Goal: Transaction & Acquisition: Purchase product/service

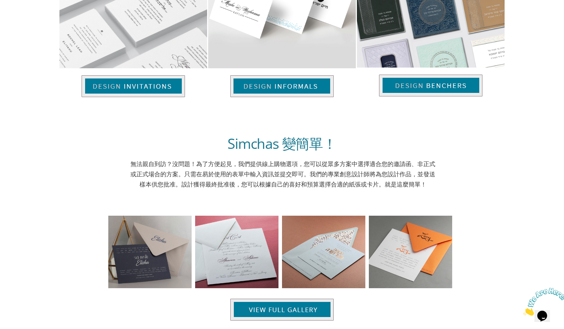
scroll to position [563, 0]
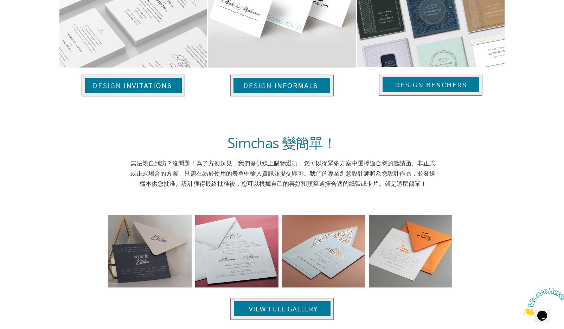
drag, startPoint x: 55, startPoint y: 191, endPoint x: 59, endPoint y: 193, distance: 4.8
click at [56, 191] on body "我的購物車 全部的： 查看購物車商品 提交 我的購物車 全部的： 查看購物車商品 登入 / 註冊" at bounding box center [282, 15] width 564 height 1157
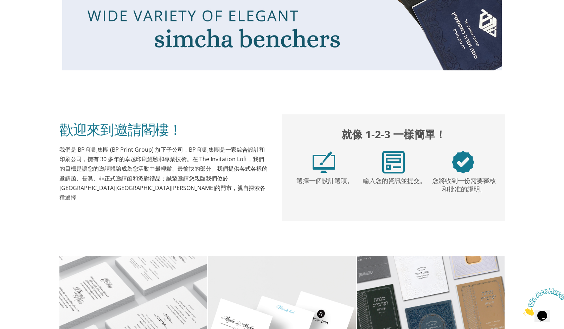
scroll to position [423, 0]
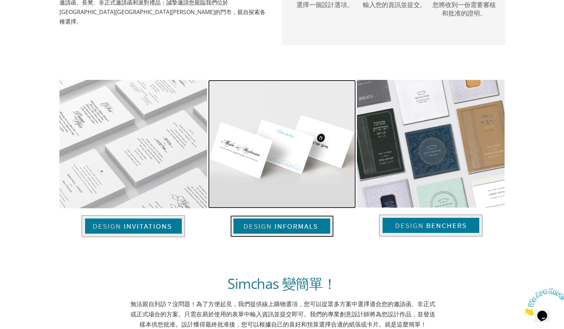
click at [273, 180] on img at bounding box center [282, 144] width 148 height 128
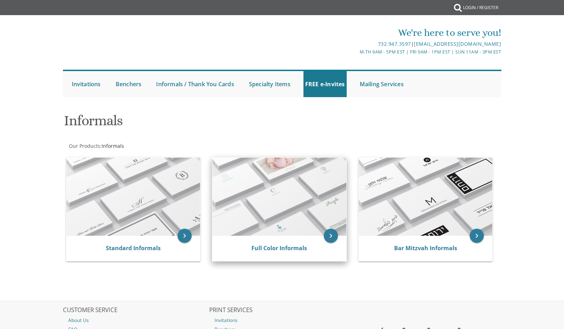
scroll to position [35, 0]
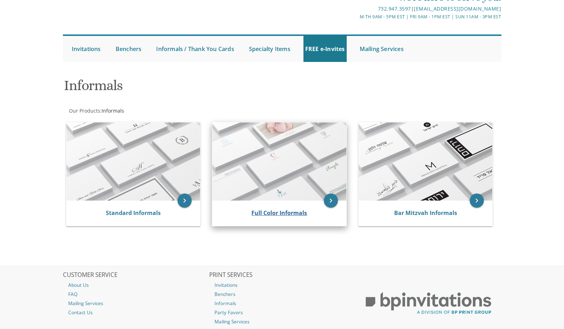
click at [277, 217] on div "Full Color Informals" at bounding box center [279, 213] width 117 height 8
click at [270, 213] on link "Full Color Informals" at bounding box center [279, 213] width 56 height 8
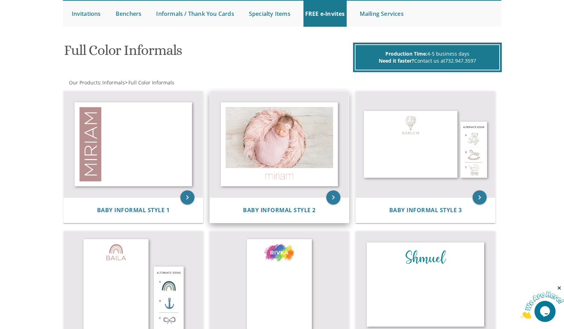
scroll to position [105, 0]
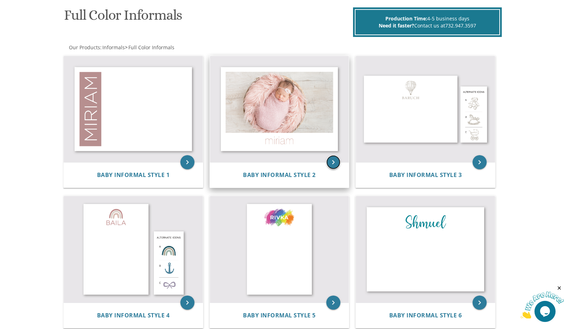
click at [330, 164] on icon "keyboard_arrow_right" at bounding box center [333, 162] width 14 height 14
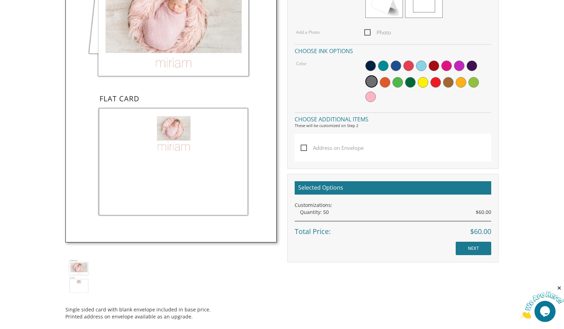
scroll to position [316, 0]
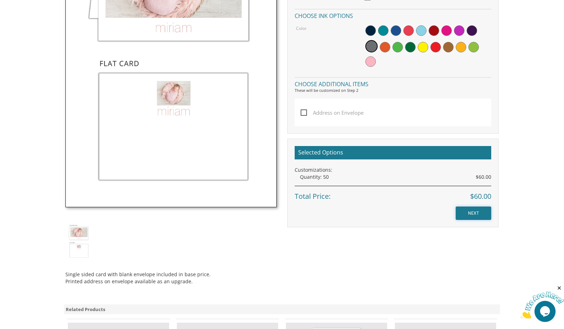
click at [471, 207] on input "NEXT" at bounding box center [474, 212] width 36 height 13
click at [476, 211] on input "NEXT" at bounding box center [474, 212] width 36 height 13
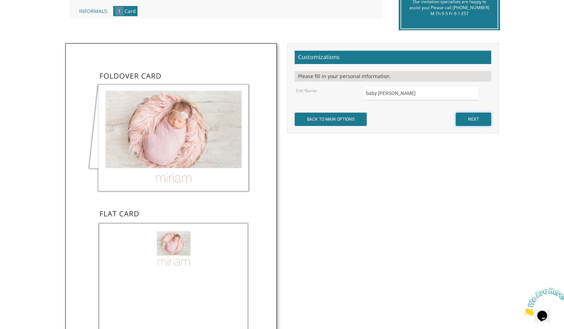
click at [482, 119] on input "NEXT" at bounding box center [474, 119] width 36 height 13
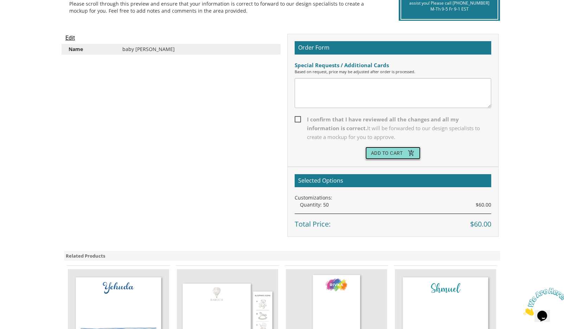
click at [388, 154] on button "Add To Cart add_shopping_cart" at bounding box center [393, 153] width 56 height 13
click at [298, 119] on span "I confirm that I have reviewed all the changes and all my information is correc…" at bounding box center [393, 128] width 197 height 26
click at [298, 119] on input "I confirm that I have reviewed all the changes and all my information is correc…" at bounding box center [297, 118] width 5 height 5
checkbox input "true"
click at [379, 157] on button "Add To Cart add_shopping_cart" at bounding box center [393, 153] width 56 height 13
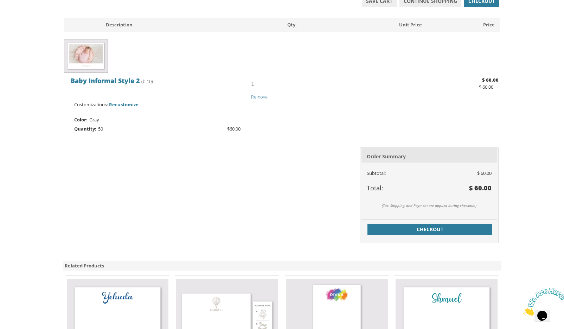
scroll to position [213, 0]
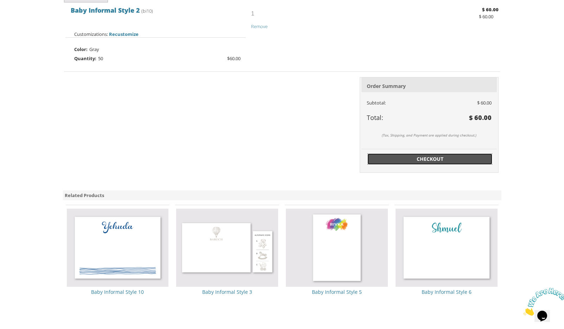
click at [394, 157] on span "Checkout" at bounding box center [430, 158] width 117 height 7
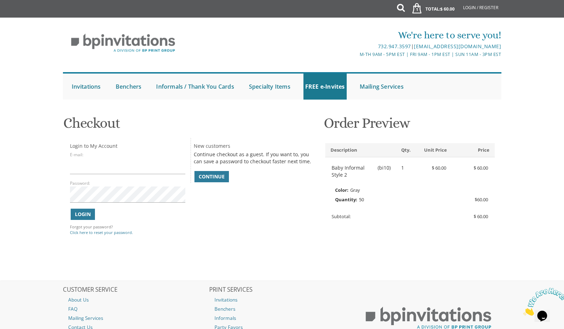
scroll to position [35, 0]
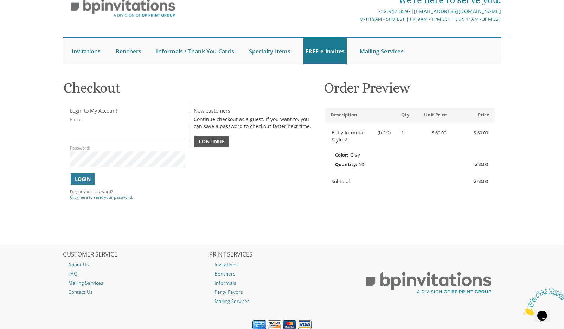
click at [208, 142] on span "Continue" at bounding box center [212, 141] width 26 height 7
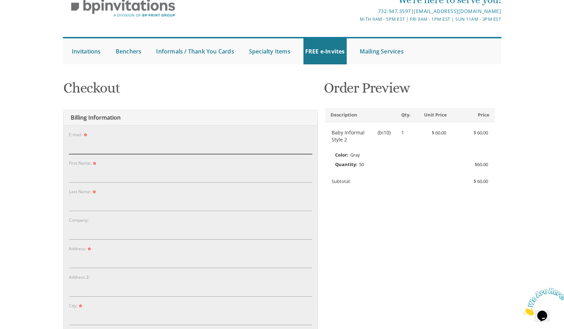
click at [207, 143] on input "E-mail:" at bounding box center [190, 146] width 243 height 16
type input "fawef@awd.cc"
click at [147, 171] on input "First Name:" at bounding box center [190, 174] width 243 height 16
type input "aef"
click at [117, 199] on input "Last Name:" at bounding box center [190, 203] width 243 height 16
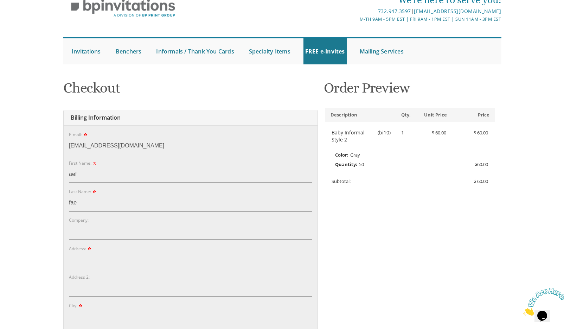
type input "fae"
click at [109, 232] on input "Company:" at bounding box center [190, 231] width 243 height 16
click at [105, 252] on input "Address:" at bounding box center [190, 260] width 243 height 16
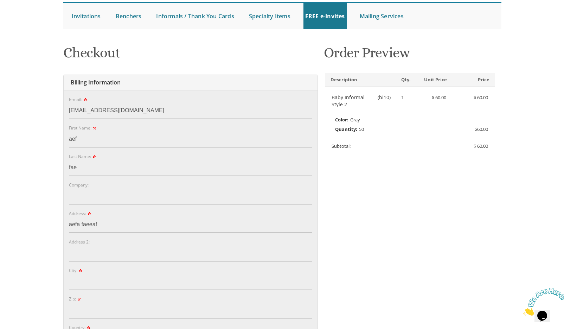
type input "aefa faeeaf"
click at [86, 268] on div "City:" at bounding box center [190, 277] width 243 height 23
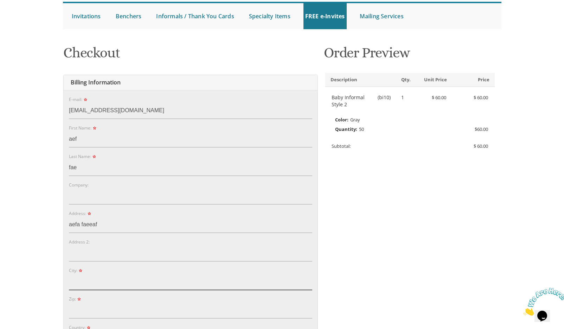
click at [104, 280] on input "City:" at bounding box center [190, 282] width 243 height 16
type input "new york"
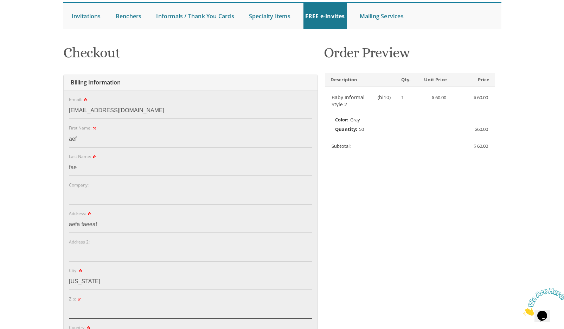
click at [123, 311] on input "Zip:" at bounding box center [190, 310] width 243 height 16
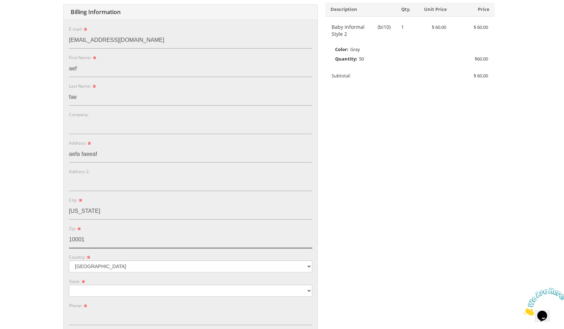
scroll to position [176, 0]
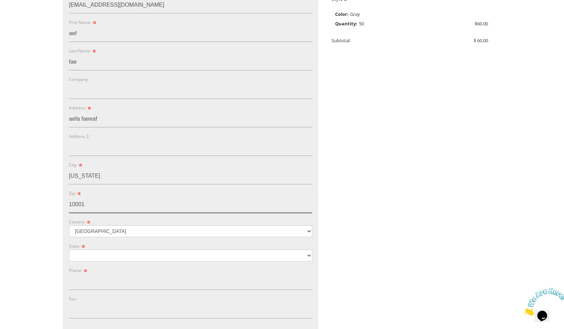
type input "10001"
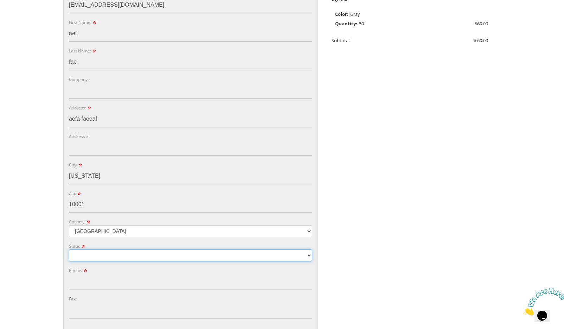
click at [109, 252] on select "Alabama Alaska Guam" at bounding box center [190, 255] width 243 height 12
click at [111, 254] on select "Alabama Alaska Guam" at bounding box center [190, 255] width 243 height 12
click at [105, 250] on select "Alabama Alaska Guam" at bounding box center [190, 255] width 243 height 12
select select "AL"
click at [69, 249] on select "Alabama Alaska Guam" at bounding box center [190, 255] width 243 height 12
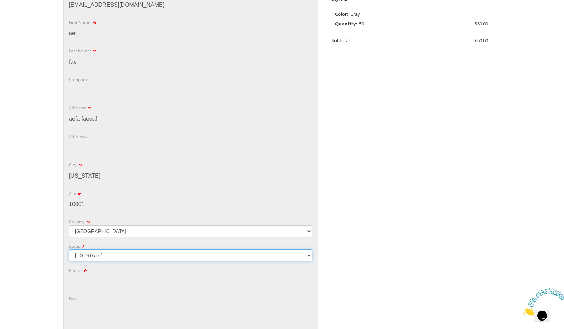
scroll to position [246, 0]
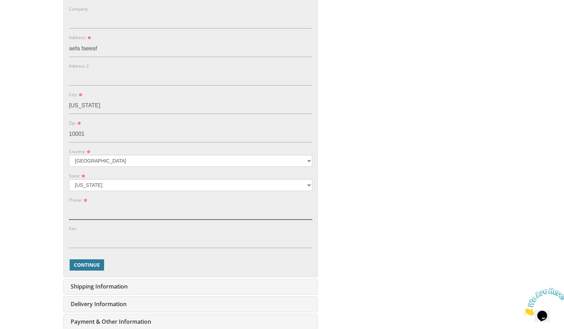
click at [84, 216] on input "Phone:" at bounding box center [190, 211] width 243 height 16
type input "2322223232"
click at [86, 264] on span "Continue" at bounding box center [87, 264] width 26 height 7
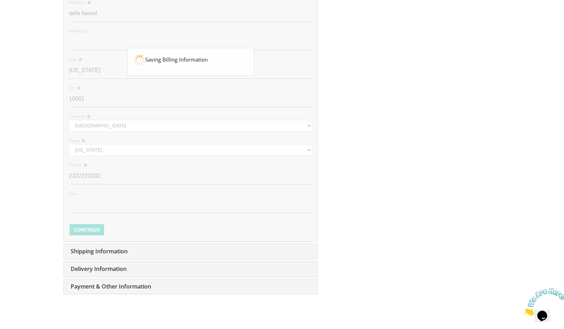
scroll to position [316, 0]
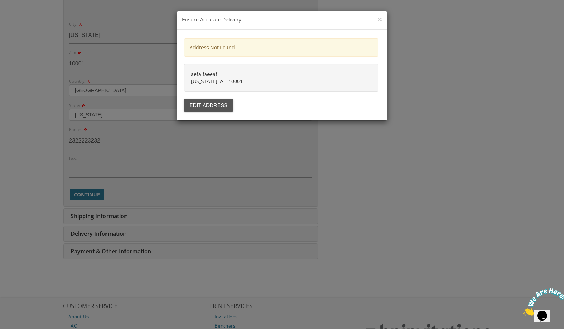
drag, startPoint x: 245, startPoint y: 83, endPoint x: 176, endPoint y: 75, distance: 69.3
click at [176, 75] on div "× Ensure Accurate Delivery Address Not Found. aefa faeeaf new york AL 10001 Edi…" at bounding box center [282, 164] width 564 height 329
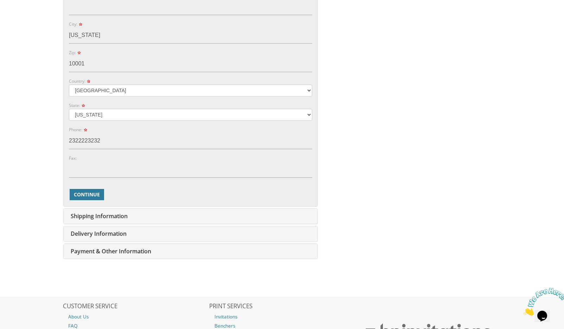
scroll to position [211, 0]
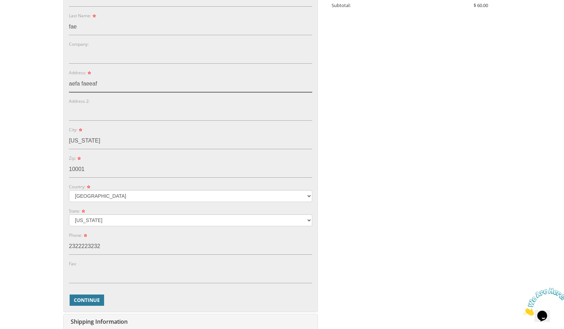
click at [101, 88] on input "aefa faeeaf" at bounding box center [190, 84] width 243 height 16
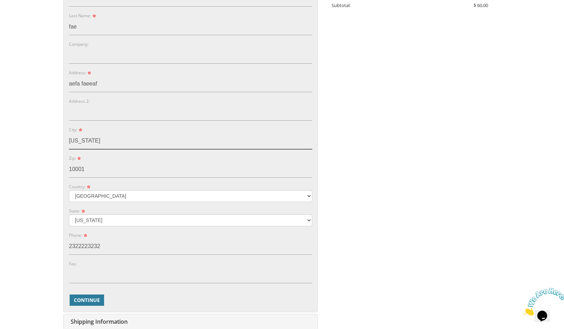
click at [110, 146] on input "new york" at bounding box center [190, 141] width 243 height 16
paste input "Fremont"
type input "Fremont"
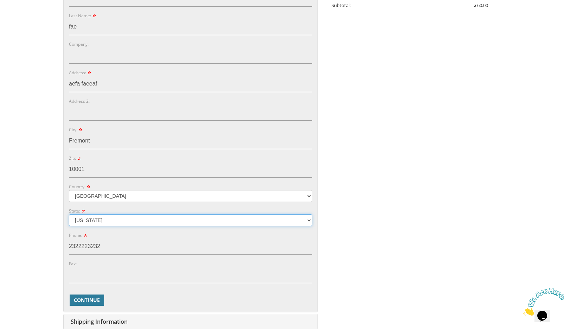
click at [134, 217] on select "Alabama Alaska Guam" at bounding box center [190, 220] width 243 height 12
select select "CA"
click at [69, 214] on select "Alabama Alaska Guam" at bounding box center [190, 220] width 243 height 12
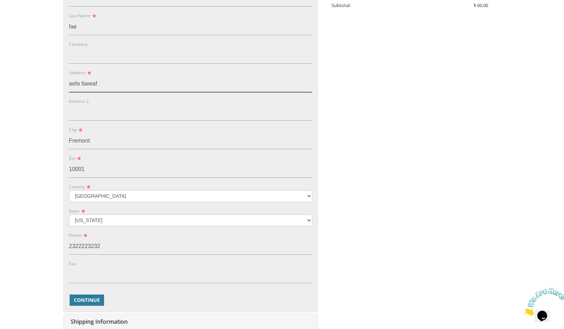
click at [104, 82] on input "aefa faeeaf" at bounding box center [190, 84] width 243 height 16
paste input "37608 2nd Street"
type input "37608 2nd Street"
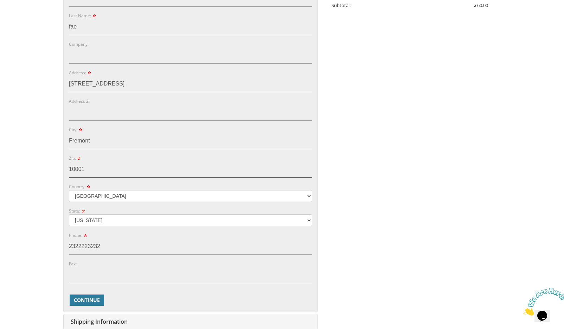
click at [93, 171] on input "10001" at bounding box center [190, 169] width 243 height 16
paste input "94536"
type input "94536"
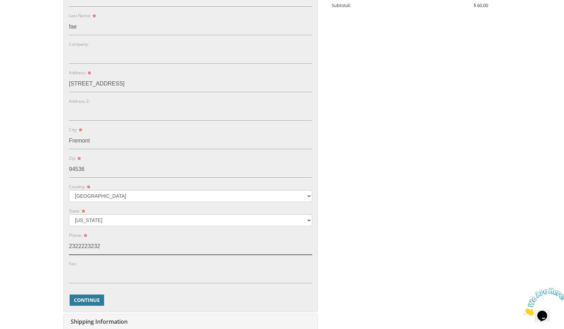
drag, startPoint x: 90, startPoint y: 244, endPoint x: 94, endPoint y: 244, distance: 4.2
click at [94, 244] on input "2322223232" at bounding box center [190, 246] width 243 height 16
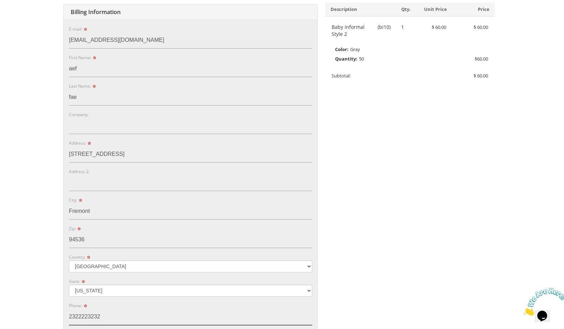
scroll to position [105, 0]
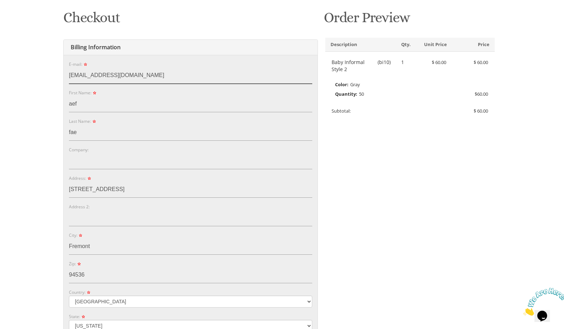
drag, startPoint x: 123, startPoint y: 81, endPoint x: 26, endPoint y: 83, distance: 96.3
click at [31, 76] on body "My Cart 1 Total: $ 60.00 $ 60.00 Baby Informal Style 2 Qty. 1" at bounding box center [282, 256] width 564 height 723
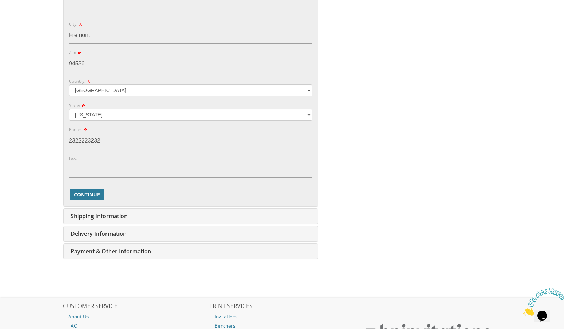
click at [88, 200] on div "Continue Back" at bounding box center [190, 194] width 243 height 13
click at [84, 197] on span "Continue" at bounding box center [87, 194] width 26 height 7
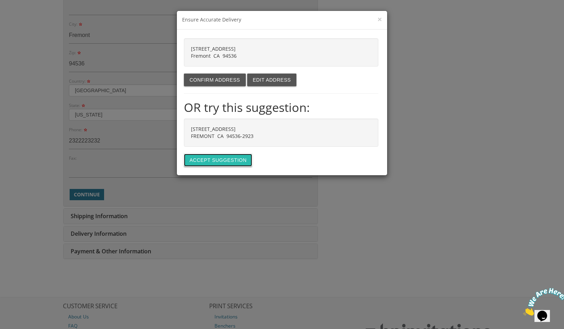
click at [212, 157] on button "Accept suggestion" at bounding box center [218, 160] width 68 height 13
type input "[STREET_ADDRESS]"
type input "FREMONT"
type input "94536-2923"
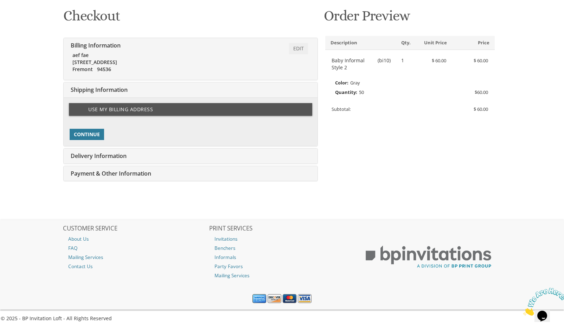
scroll to position [120, 0]
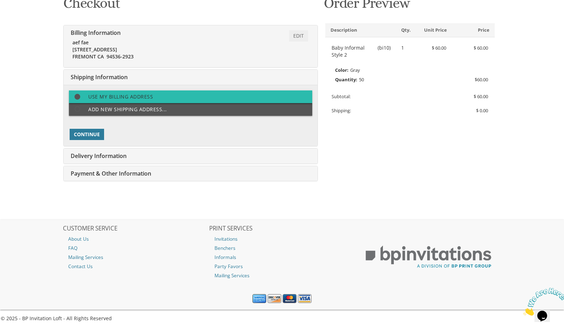
click at [78, 96] on span at bounding box center [80, 96] width 15 height 9
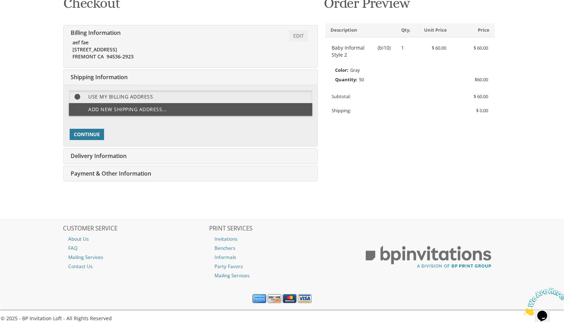
click at [91, 127] on form "Primary Shipping Address: Use my billing address Add new shipping address... Co…" at bounding box center [190, 115] width 243 height 50
click at [93, 132] on span "Continue" at bounding box center [87, 134] width 26 height 7
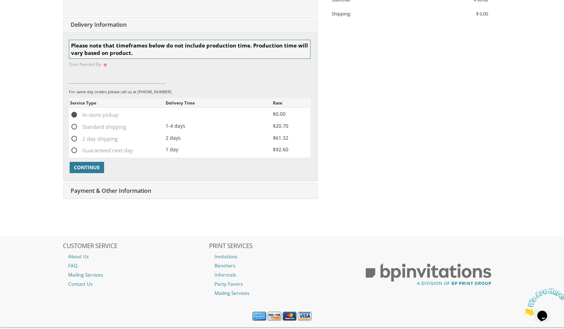
scroll to position [221, 0]
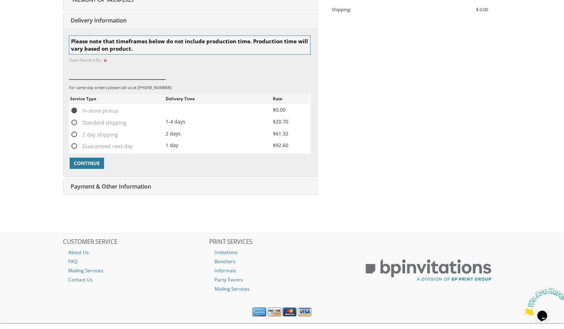
click at [115, 79] on input at bounding box center [117, 71] width 97 height 16
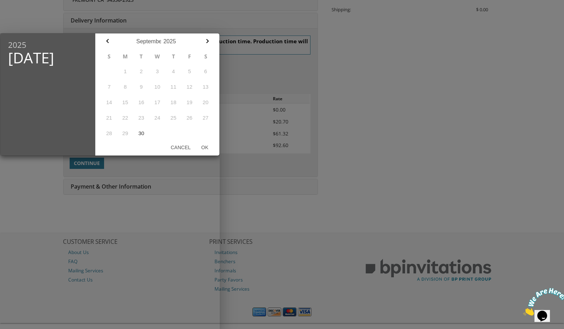
click at [156, 73] on table "S M T W T F S 1 2 3 4 5 6 7 8 9 10 11 12 13 14 15 16 17 18 19 20 21 22 23 24 25…" at bounding box center [157, 95] width 113 height 92
click at [140, 134] on button "30" at bounding box center [141, 133] width 16 height 15
click at [204, 146] on button "Ok" at bounding box center [205, 147] width 18 height 13
type input "Sep 30, 2025"
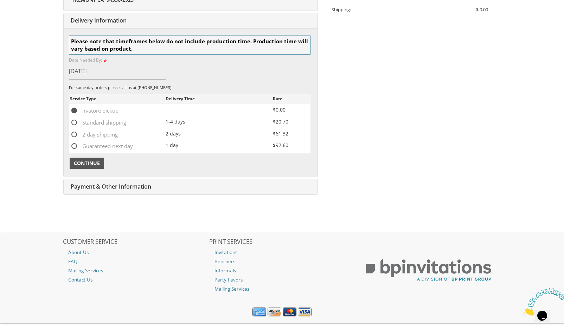
click at [93, 163] on span "Continue" at bounding box center [87, 163] width 26 height 7
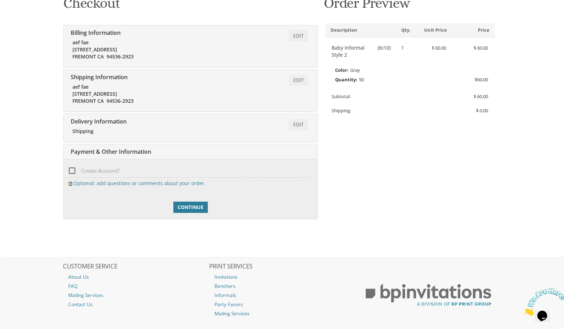
scroll to position [158, 0]
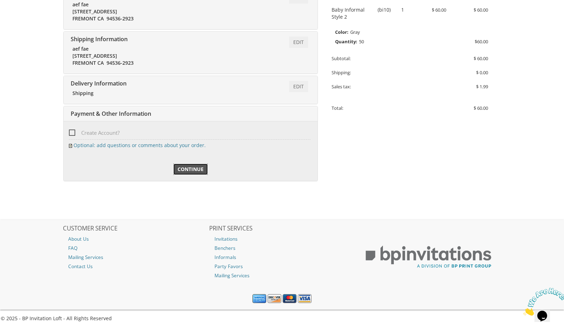
click at [180, 166] on span "Continue" at bounding box center [191, 169] width 26 height 7
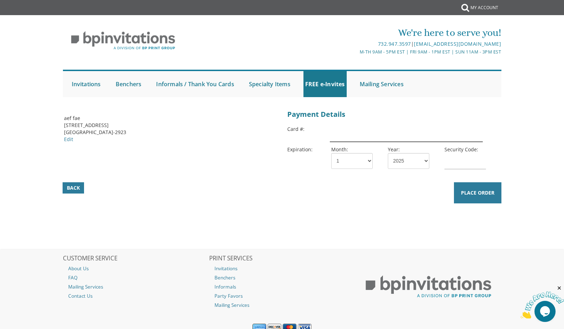
click at [358, 134] on input "text" at bounding box center [406, 134] width 153 height 16
click at [430, 217] on div "Billing Address aef fae [STREET_ADDRESS] [GEOGRAPHIC_DATA], CA 94536-2923 Edit …" at bounding box center [281, 163] width 439 height 110
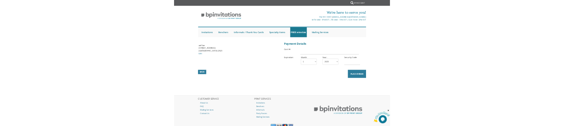
scroll to position [30, 0]
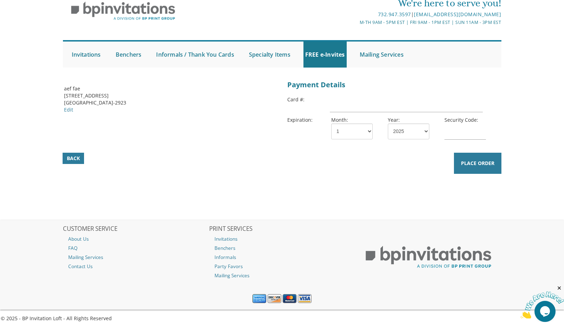
click at [57, 197] on div "Billing Address aef fae [STREET_ADDRESS] [GEOGRAPHIC_DATA], CA 94536-2923 Edit …" at bounding box center [282, 149] width 450 height 142
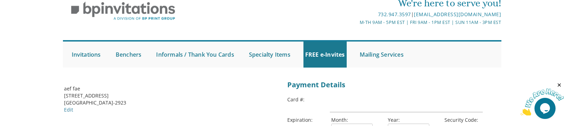
click at [51, 71] on div "We're here to serve you! 732.947.3597 | [EMAIL_ADDRESS][DOMAIN_NAME] M-Th 9am -…" at bounding box center [282, 30] width 564 height 82
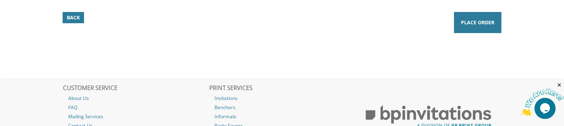
scroll to position [232, 0]
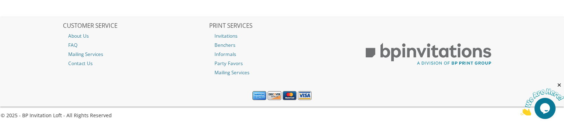
click at [94, 87] on li at bounding box center [281, 95] width 439 height 23
click at [103, 92] on li at bounding box center [281, 95] width 439 height 23
click at [107, 81] on div "CUSTOMER SERVICE About Us FAQ Mailing Services Contact Us PRINT SERVICES Invita…" at bounding box center [282, 61] width 450 height 89
click at [94, 88] on li at bounding box center [281, 95] width 439 height 23
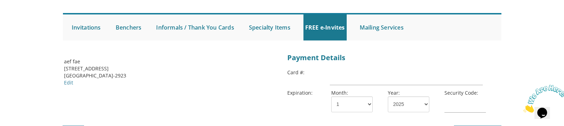
scroll to position [232, 0]
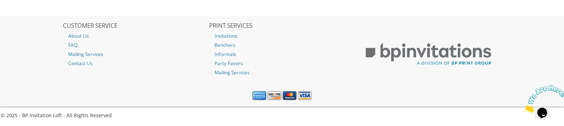
click at [83, 76] on div "CUSTOMER SERVICE About Us FAQ Mailing Services Contact Us PRINT SERVICES Invita…" at bounding box center [281, 47] width 439 height 60
click at [48, 56] on nav "CUSTOMER SERVICE About Us FAQ Mailing Services Contact Us PRINT SERVICES Invita…" at bounding box center [282, 61] width 564 height 89
click at [47, 53] on nav "CUSTOMER SERVICE About Us FAQ Mailing Services Contact Us PRINT SERVICES Invita…" at bounding box center [282, 61] width 564 height 89
drag, startPoint x: 92, startPoint y: 65, endPoint x: 42, endPoint y: 59, distance: 51.1
drag, startPoint x: 44, startPoint y: 74, endPoint x: 217, endPoint y: 96, distance: 174.3
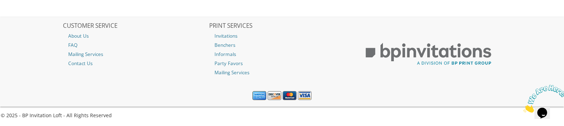
click at [217, 96] on li at bounding box center [281, 95] width 439 height 23
click at [95, 87] on li at bounding box center [281, 95] width 439 height 23
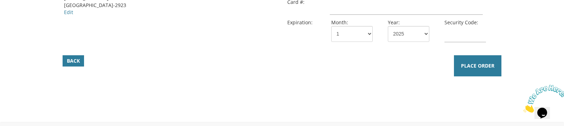
scroll to position [232, 0]
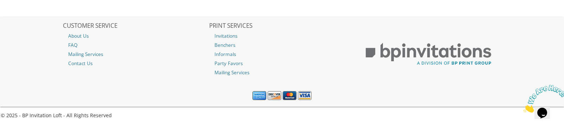
click at [62, 72] on div "CUSTOMER SERVICE About Us FAQ Mailing Services Contact Us PRINT SERVICES Invita…" at bounding box center [281, 47] width 439 height 60
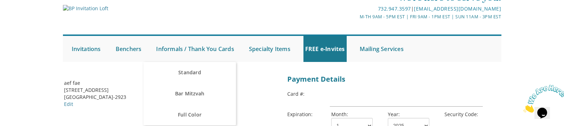
scroll to position [0, 0]
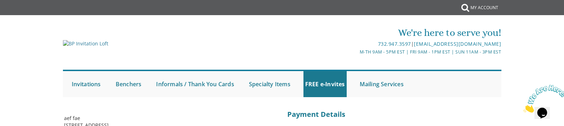
click at [34, 95] on div "We're here to serve you! 732.947.3597 | invitations@bpprintgroup.com M-Th 9am -…" at bounding box center [282, 60] width 564 height 82
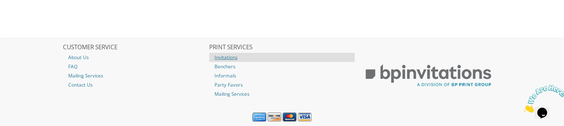
scroll to position [232, 0]
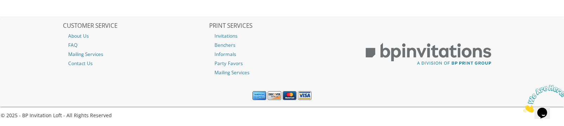
click at [54, 87] on nav "CUSTOMER SERVICE About Us FAQ Mailing Services Contact Us PRINT SERVICES Invita…" at bounding box center [282, 61] width 564 height 89
click at [89, 98] on li at bounding box center [281, 95] width 439 height 23
click at [71, 88] on li at bounding box center [281, 95] width 439 height 23
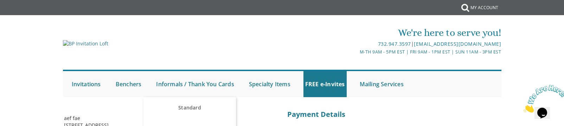
scroll to position [105, 0]
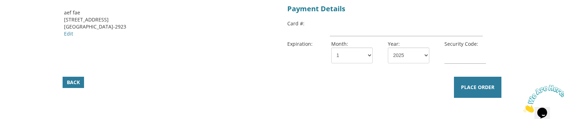
click at [88, 23] on p "[STREET_ADDRESS]" at bounding box center [170, 19] width 213 height 7
click at [95, 58] on div "Back Place Order" at bounding box center [282, 50] width 454 height 96
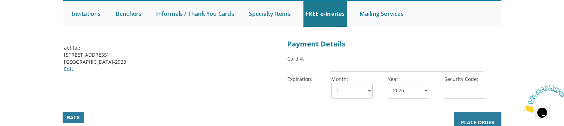
scroll to position [35, 0]
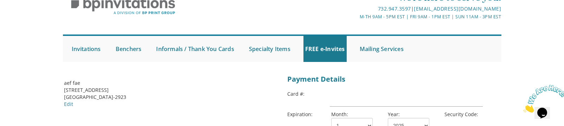
drag, startPoint x: 92, startPoint y: 91, endPoint x: 97, endPoint y: 92, distance: 5.3
click at [97, 92] on p "[STREET_ADDRESS]" at bounding box center [170, 89] width 213 height 7
copy p "ST"
click at [104, 98] on p "[GEOGRAPHIC_DATA]-2923" at bounding box center [170, 97] width 213 height 7
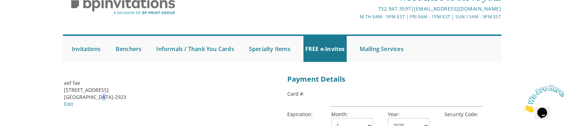
click at [103, 97] on p "[GEOGRAPHIC_DATA]-2923" at bounding box center [170, 97] width 213 height 7
copy p "4"
click at [115, 104] on p "Edit" at bounding box center [170, 104] width 213 height 7
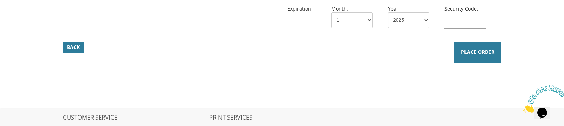
scroll to position [232, 0]
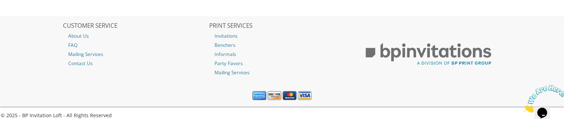
click at [105, 94] on li at bounding box center [281, 95] width 439 height 23
drag, startPoint x: 155, startPoint y: 51, endPoint x: 136, endPoint y: 81, distance: 35.6
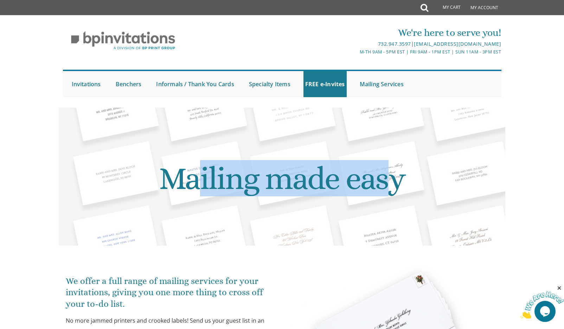
drag, startPoint x: 197, startPoint y: 182, endPoint x: 396, endPoint y: 177, distance: 198.3
click at [396, 177] on h1 "Mailing made easy" at bounding box center [282, 178] width 436 height 131
click at [383, 178] on h1 "Mailing made easy" at bounding box center [282, 178] width 436 height 131
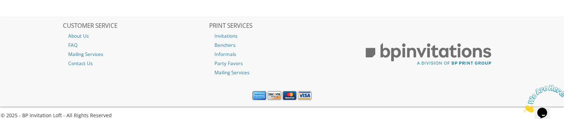
click at [52, 87] on nav "CUSTOMER SERVICE About Us FAQ Mailing Services Contact Us PRINT SERVICES Invita…" at bounding box center [282, 61] width 564 height 89
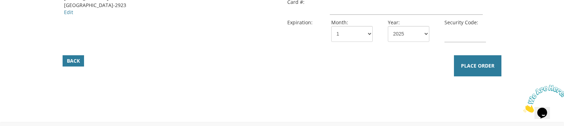
scroll to position [92, 0]
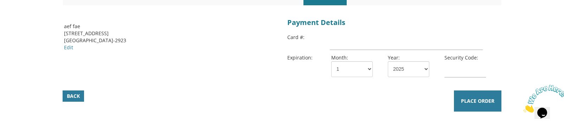
drag, startPoint x: 75, startPoint y: 103, endPoint x: 368, endPoint y: 107, distance: 293.2
click at [330, 107] on div "Back Place Order" at bounding box center [282, 100] width 454 height 24
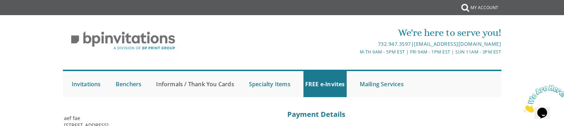
scroll to position [105, 0]
